Goal: Transaction & Acquisition: Purchase product/service

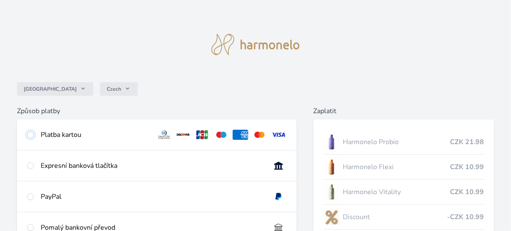
click at [30, 136] on input "radio" at bounding box center [30, 134] width 7 height 7
radio input "true"
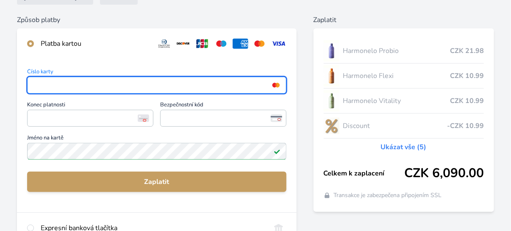
scroll to position [170, 0]
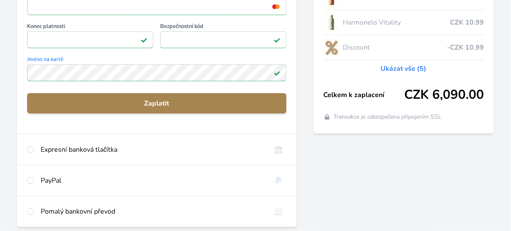
click at [164, 105] on span "Zaplatit" at bounding box center [157, 103] width 246 height 10
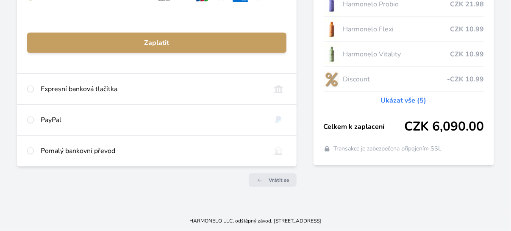
scroll to position [137, 0]
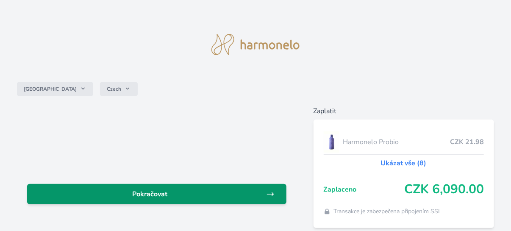
click at [266, 191] on icon at bounding box center [270, 194] width 8 height 8
